Goal: Transaction & Acquisition: Purchase product/service

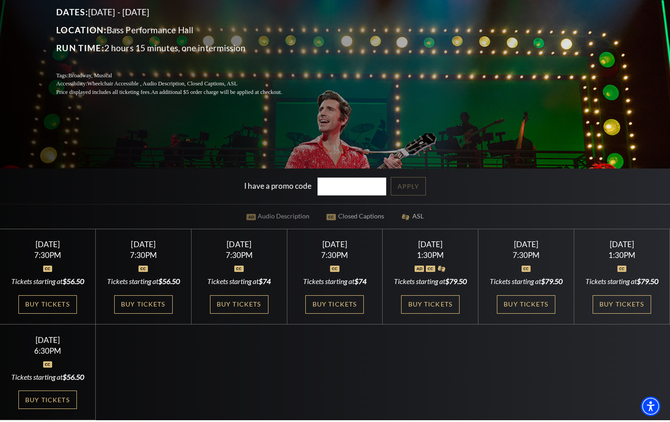
scroll to position [180, 0]
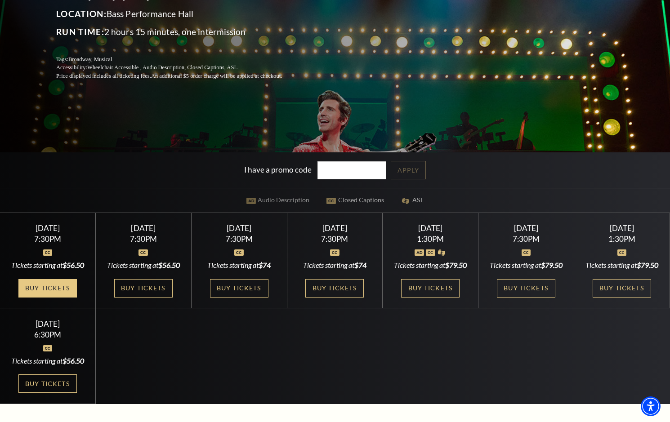
click at [59, 298] on link "Buy Tickets" at bounding box center [47, 288] width 58 height 18
click at [58, 298] on link "Buy Tickets" at bounding box center [47, 288] width 58 height 18
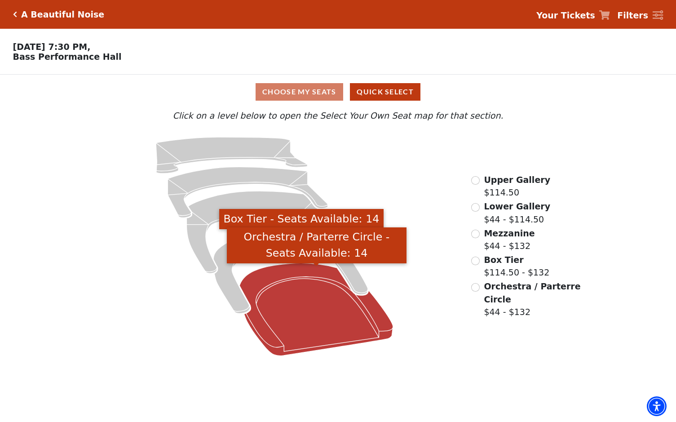
click at [322, 346] on icon "Orchestra / Parterre Circle - Seats Available: 14" at bounding box center [317, 309] width 154 height 93
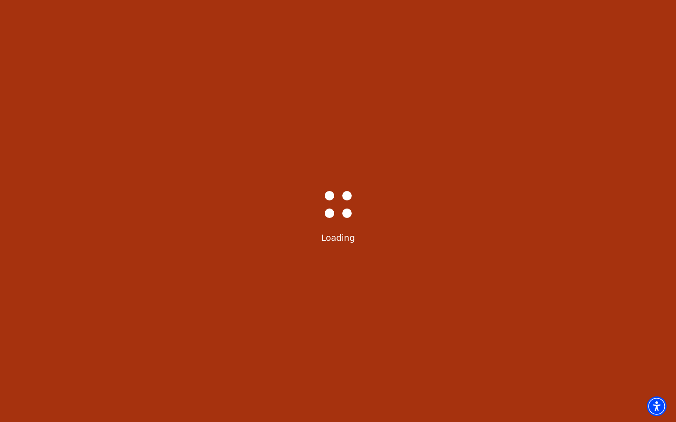
click at [233, 39] on div "Bass-Hall_Loader-Med-Gray Loading" at bounding box center [338, 211] width 676 height 422
click at [271, 98] on div "Bass-Hall_Loader-Med-Gray Loading" at bounding box center [338, 211] width 676 height 422
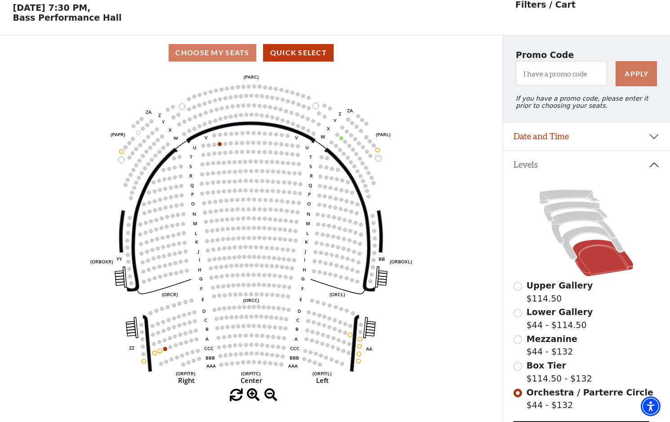
scroll to position [42, 0]
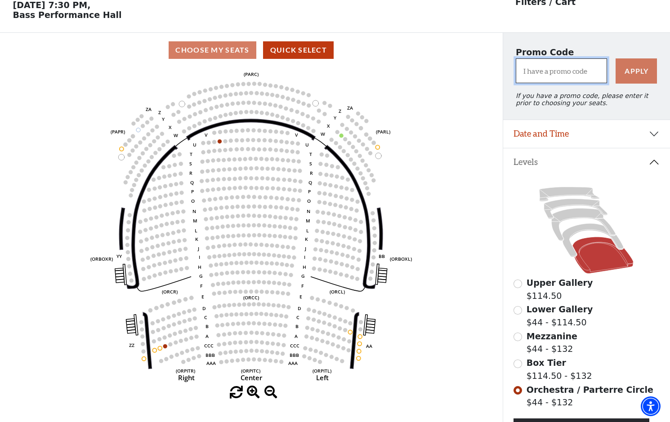
click at [575, 78] on input "I have a promo code" at bounding box center [561, 70] width 91 height 25
paste input "19153"
type input "19153"
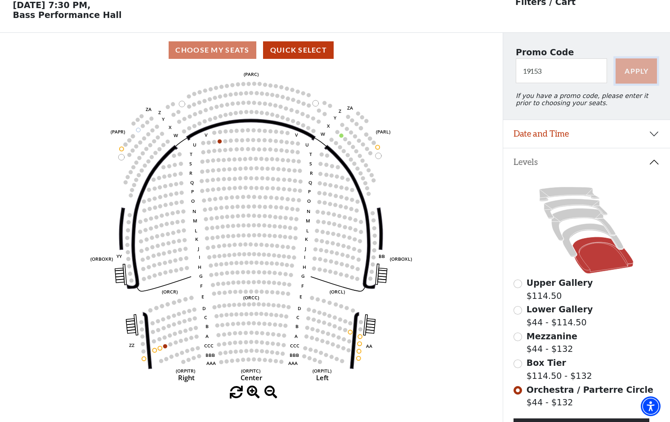
click at [628, 77] on button "Apply" at bounding box center [635, 70] width 41 height 25
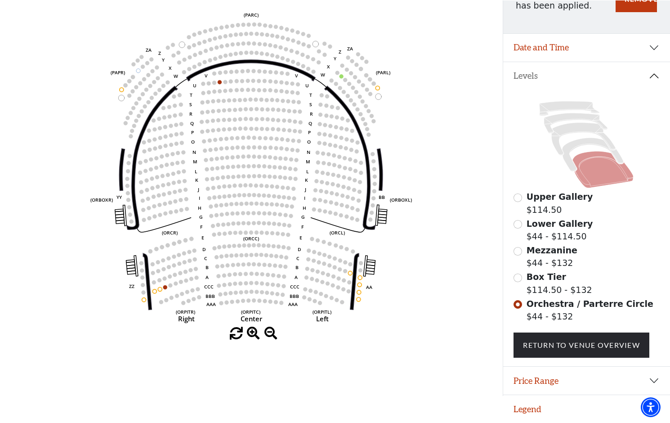
scroll to position [105, 0]
